Goal: Entertainment & Leisure: Consume media (video, audio)

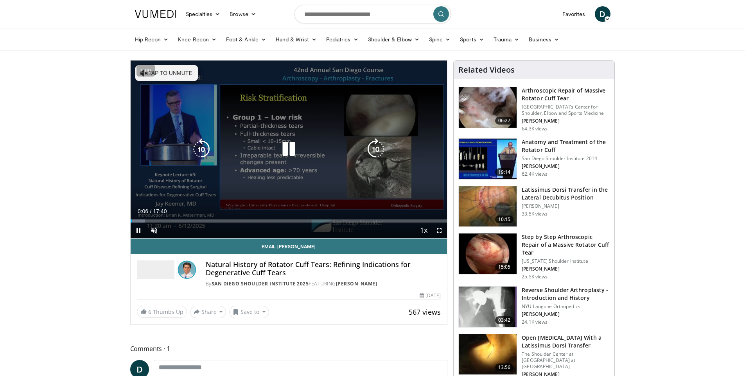
click at [158, 63] on div "10 seconds Tap to unmute" at bounding box center [289, 150] width 317 height 178
click at [162, 71] on button "Tap to unmute" at bounding box center [166, 73] width 63 height 16
click at [333, 139] on div "10 seconds Tap to unmute" at bounding box center [289, 150] width 317 height 178
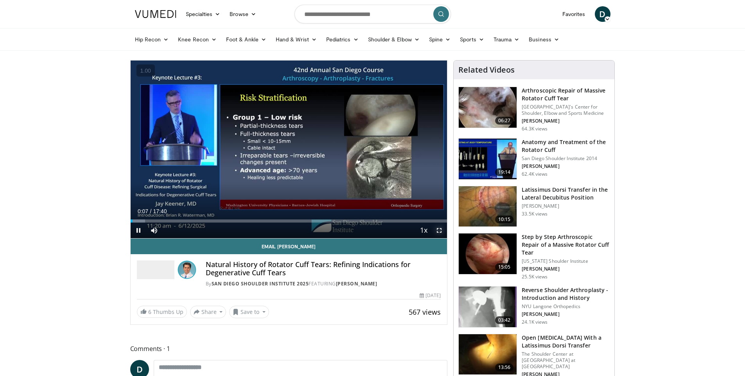
click at [442, 234] on span "Video Player" at bounding box center [439, 231] width 16 height 16
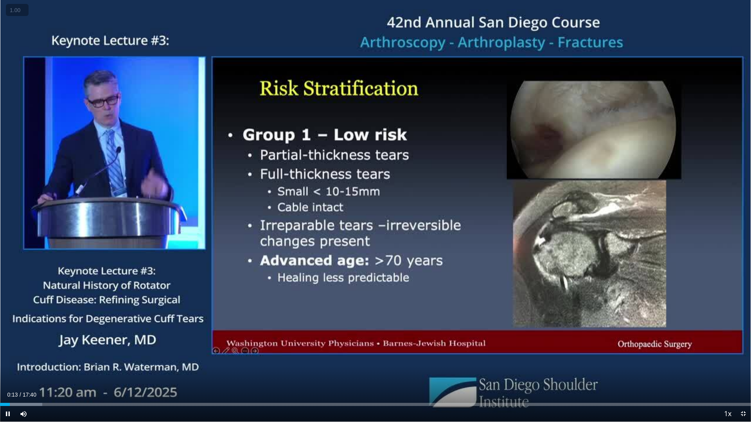
click at [0, 0] on button "+" at bounding box center [0, 0] width 0 height 0
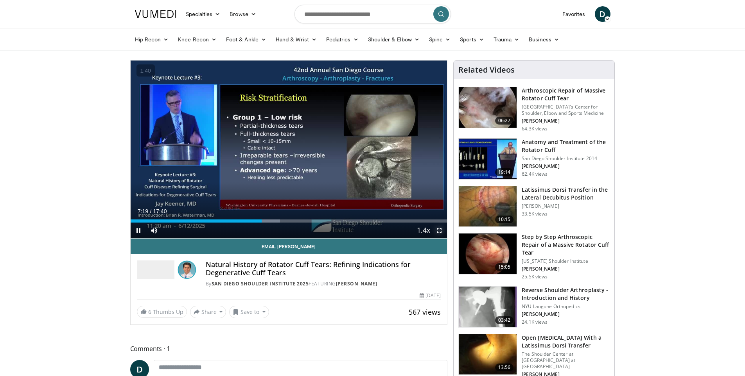
click at [441, 231] on span "Video Player" at bounding box center [439, 231] width 16 height 16
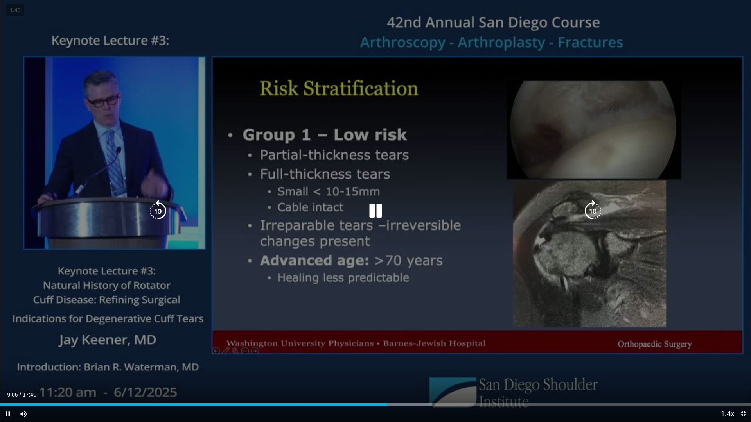
click at [425, 269] on div "10 seconds Tap to unmute" at bounding box center [375, 211] width 751 height 422
click at [319, 190] on div "10 seconds Tap to unmute" at bounding box center [375, 211] width 751 height 422
click at [378, 201] on icon "Video Player" at bounding box center [375, 211] width 22 height 22
